Goal: Information Seeking & Learning: Learn about a topic

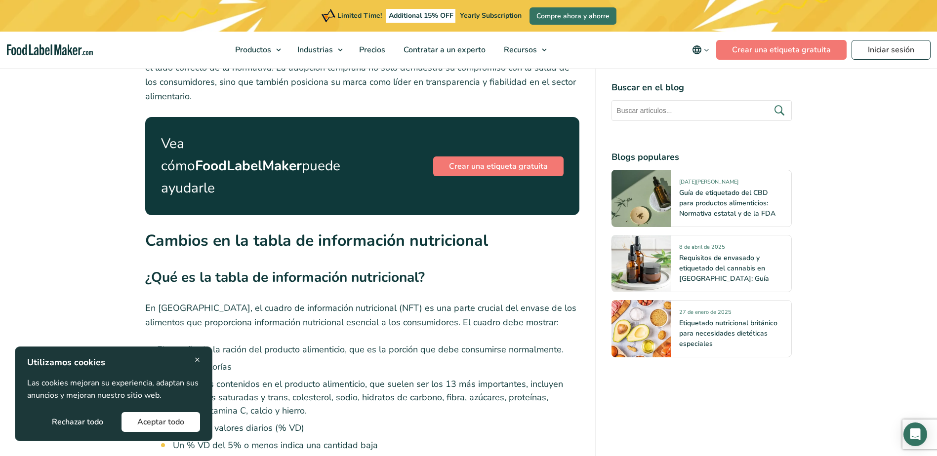
scroll to position [1694, 0]
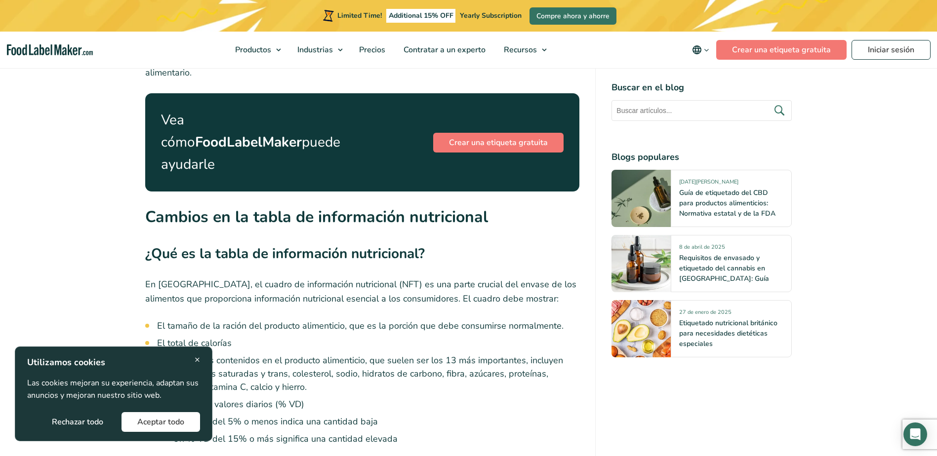
click at [194, 361] on div "× Utilizamos cookies Las cookies mejoran su experiencia, adaptan sus anuncios y…" at bounding box center [113, 394] width 173 height 76
click at [197, 359] on span "×" at bounding box center [197, 359] width 5 height 13
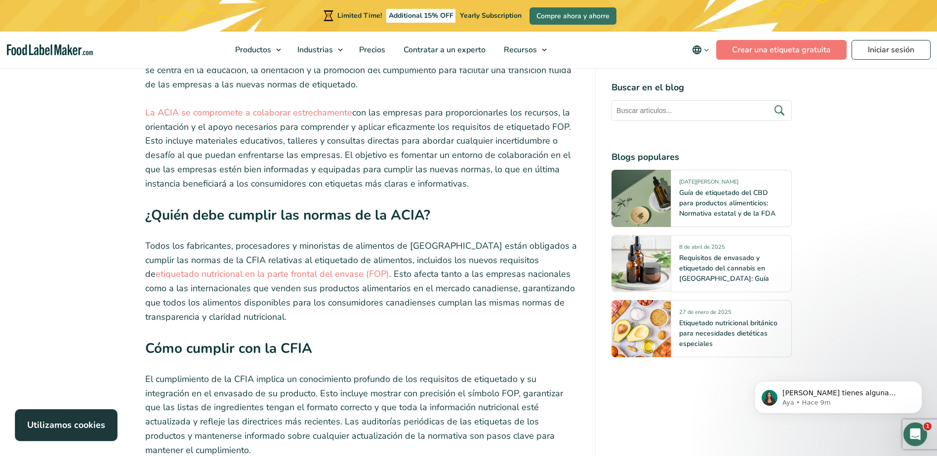
scroll to position [4164, 0]
click at [309, 269] on link "etiquetado nutricional en la parte frontal del envase (FOP)" at bounding box center [273, 275] width 234 height 12
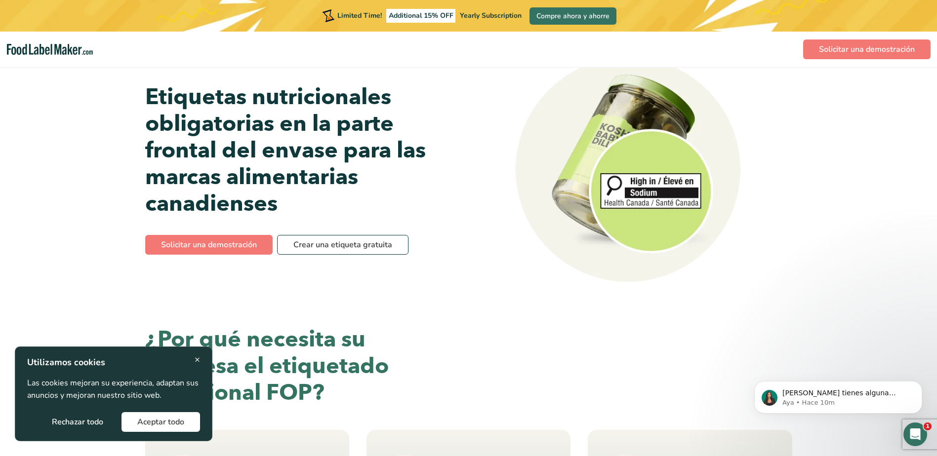
scroll to position [49, 0]
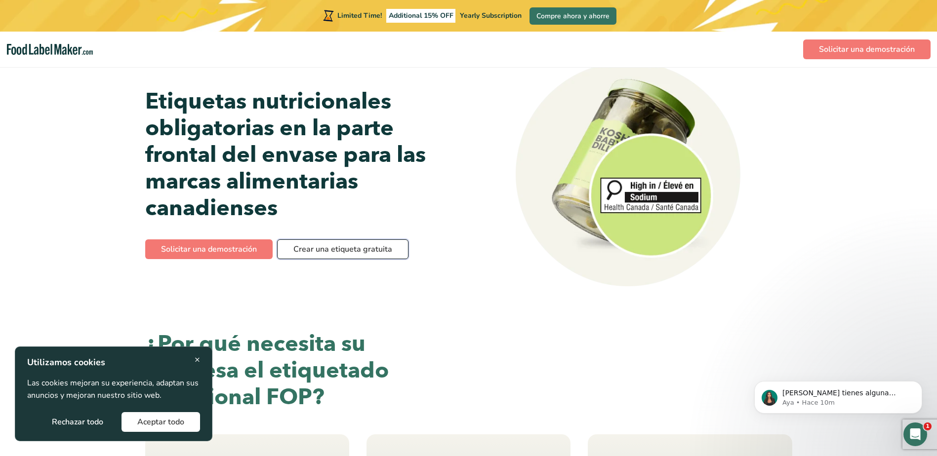
click at [332, 252] on link "Crear una etiqueta gratuita" at bounding box center [342, 250] width 131 height 20
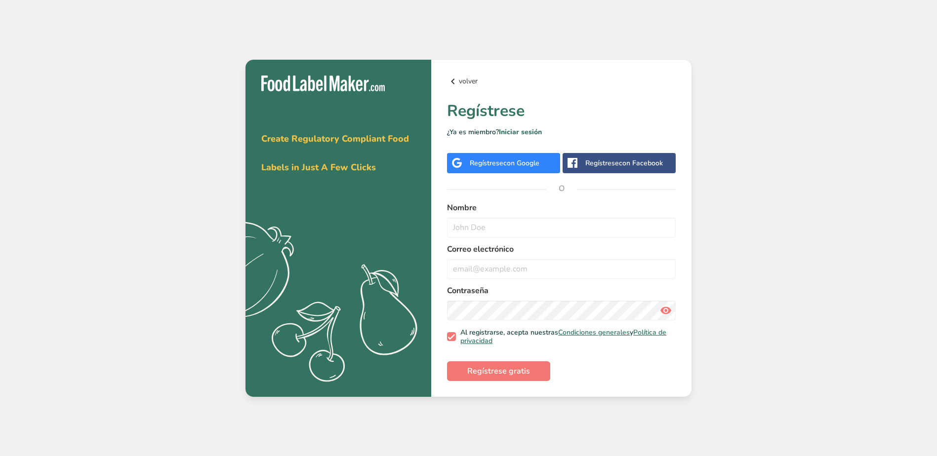
click at [470, 80] on link "volver" at bounding box center [561, 82] width 229 height 12
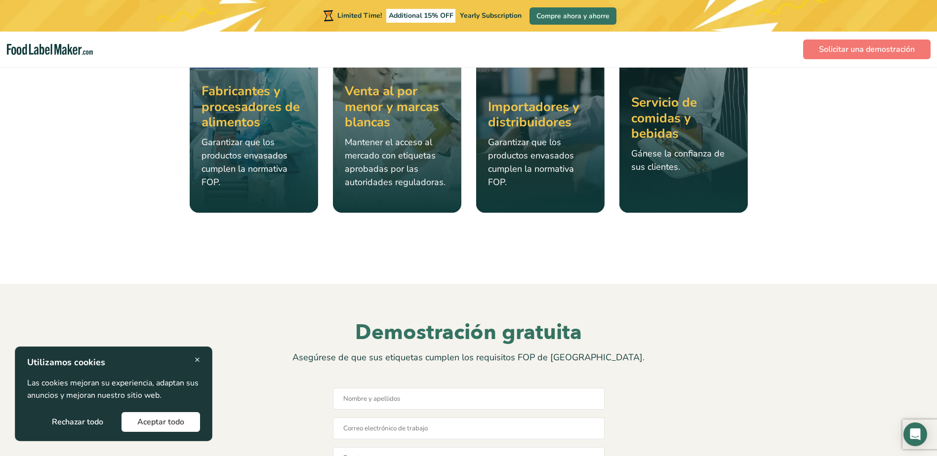
scroll to position [1482, 0]
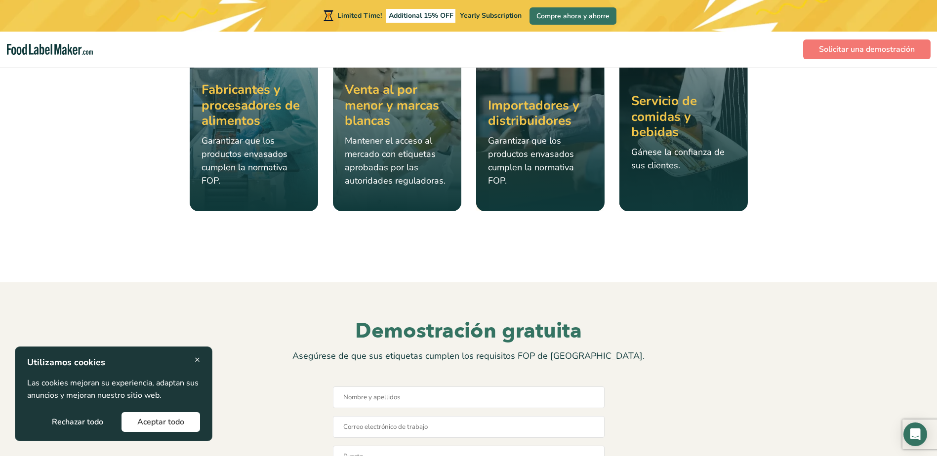
click at [197, 357] on span "×" at bounding box center [197, 359] width 5 height 13
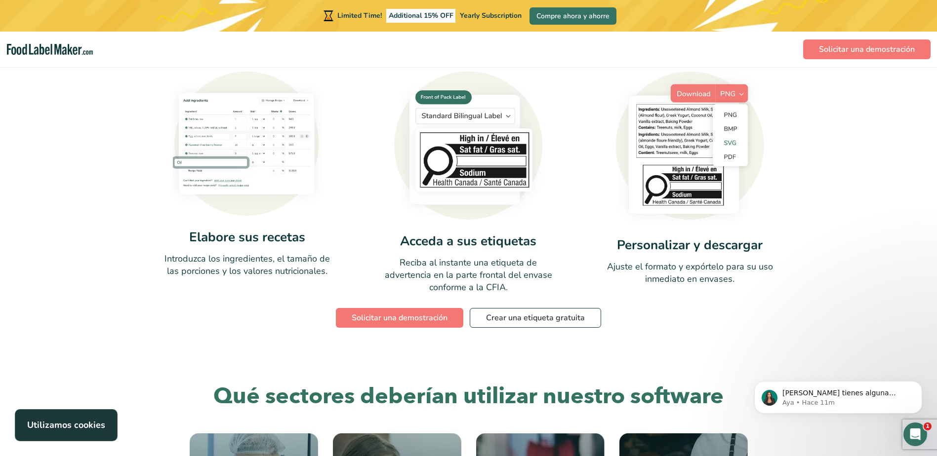
scroll to position [1384, 0]
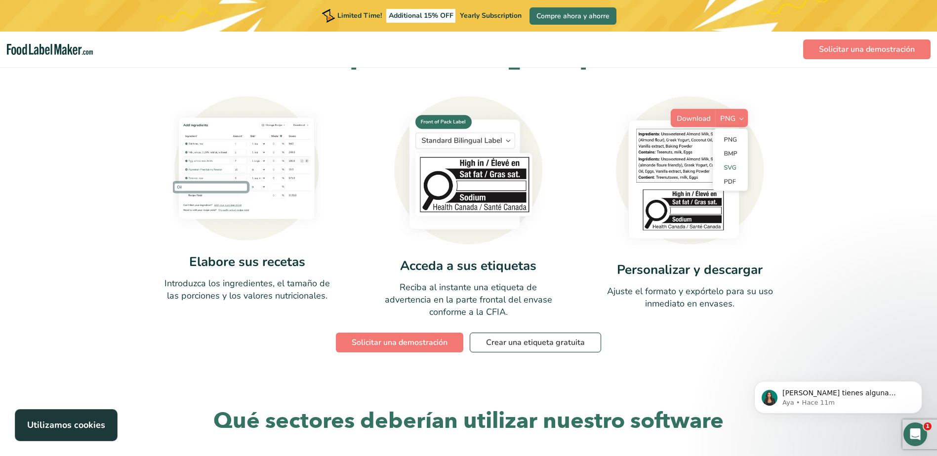
click at [476, 149] on img at bounding box center [468, 170] width 148 height 148
click at [444, 96] on img at bounding box center [468, 170] width 148 height 148
click at [722, 96] on img at bounding box center [690, 172] width 148 height 152
click at [690, 96] on img at bounding box center [690, 172] width 148 height 152
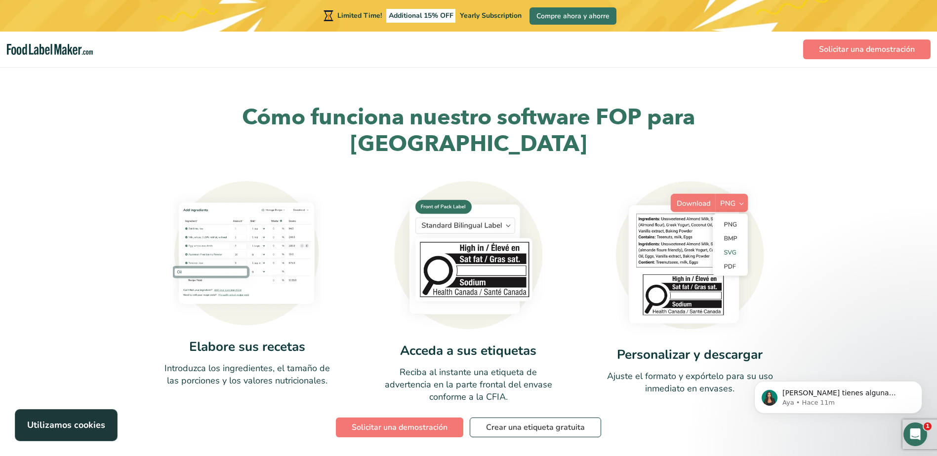
scroll to position [1285, 0]
